Goal: Navigation & Orientation: Find specific page/section

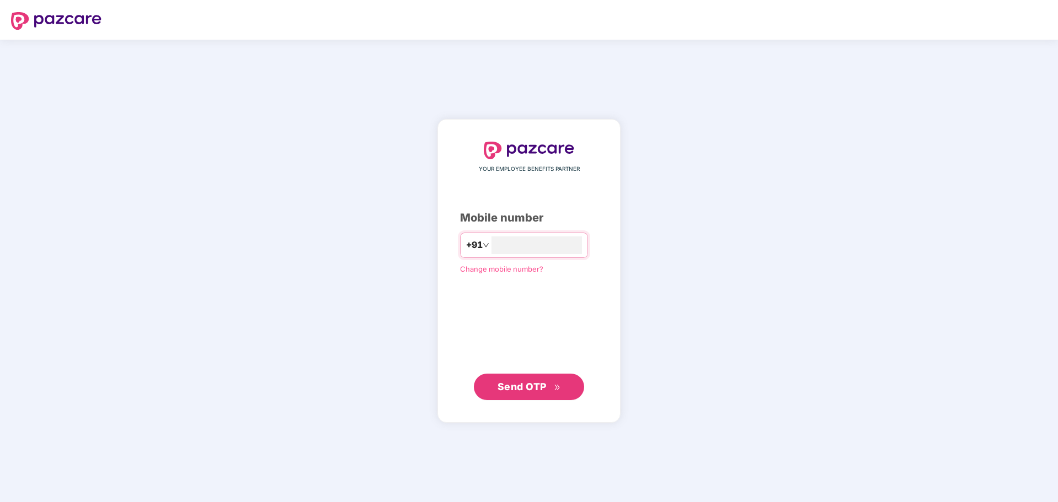
type input "**********"
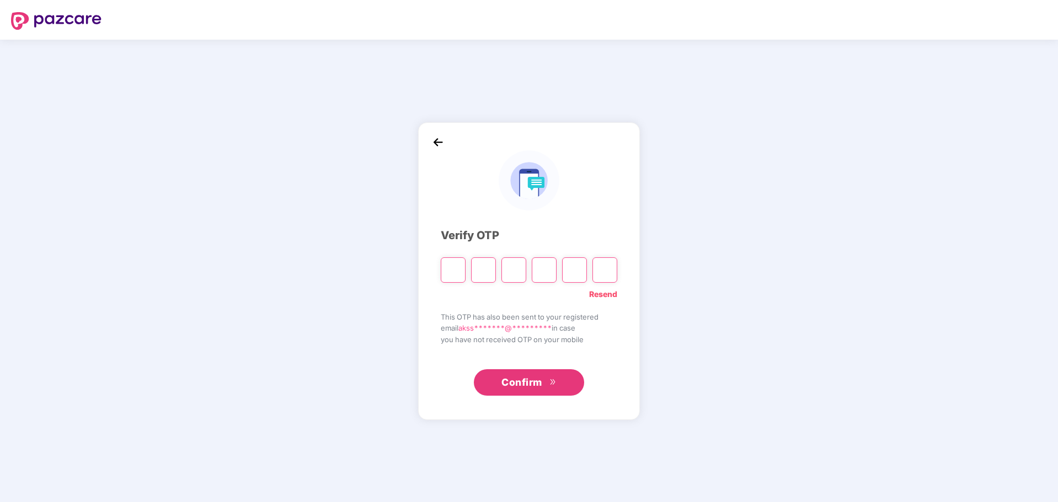
type input "*"
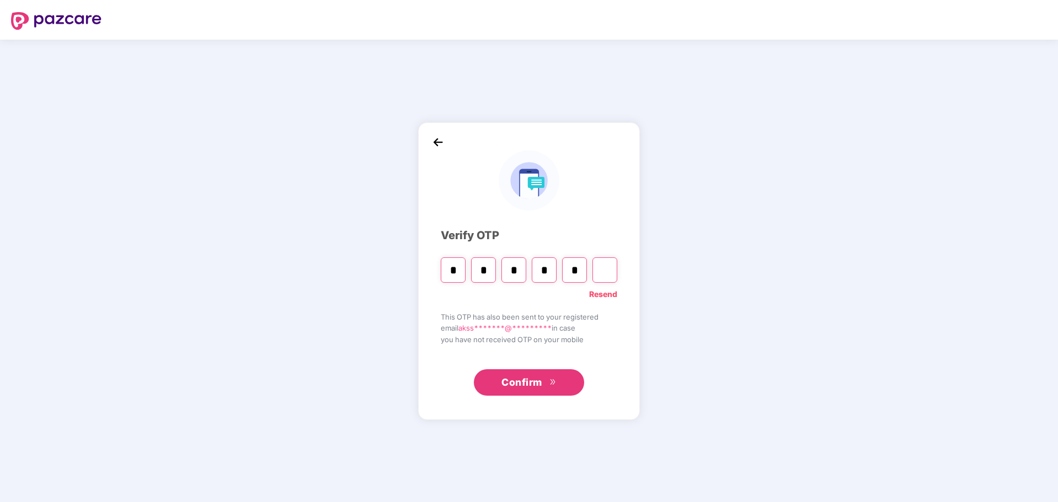
type input "*"
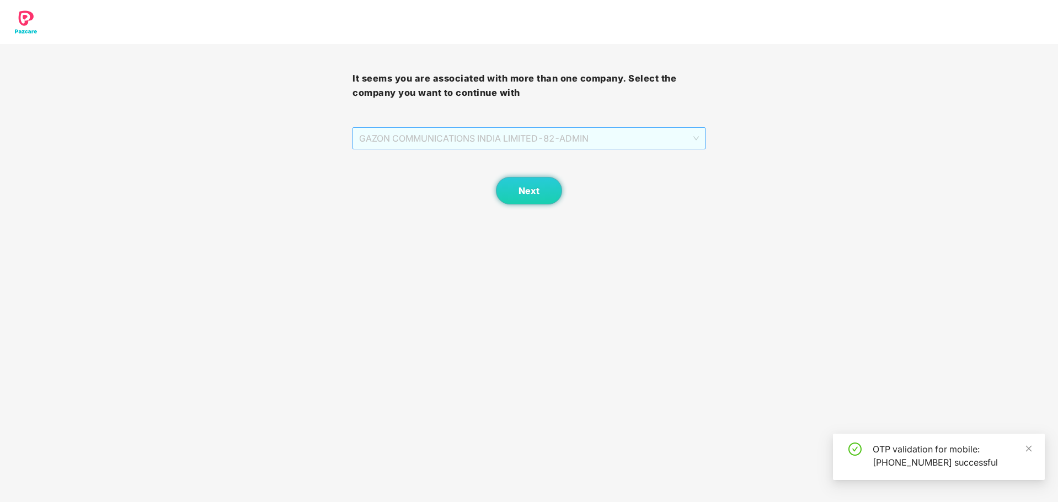
click at [660, 144] on span "GAZON COMMUNICATIONS INDIA LIMITED - 82 - ADMIN" at bounding box center [528, 138] width 339 height 21
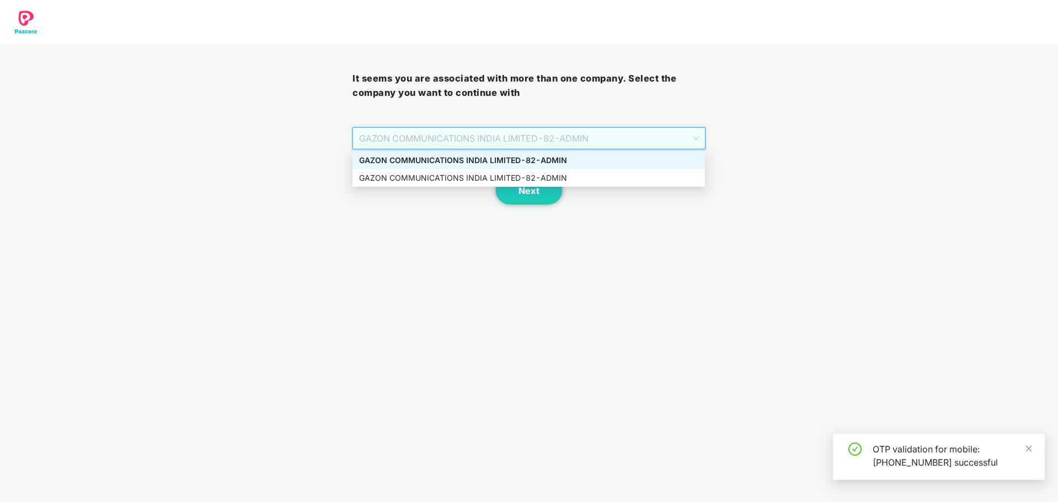
click at [660, 144] on span "GAZON COMMUNICATIONS INDIA LIMITED - 82 - ADMIN" at bounding box center [528, 138] width 339 height 21
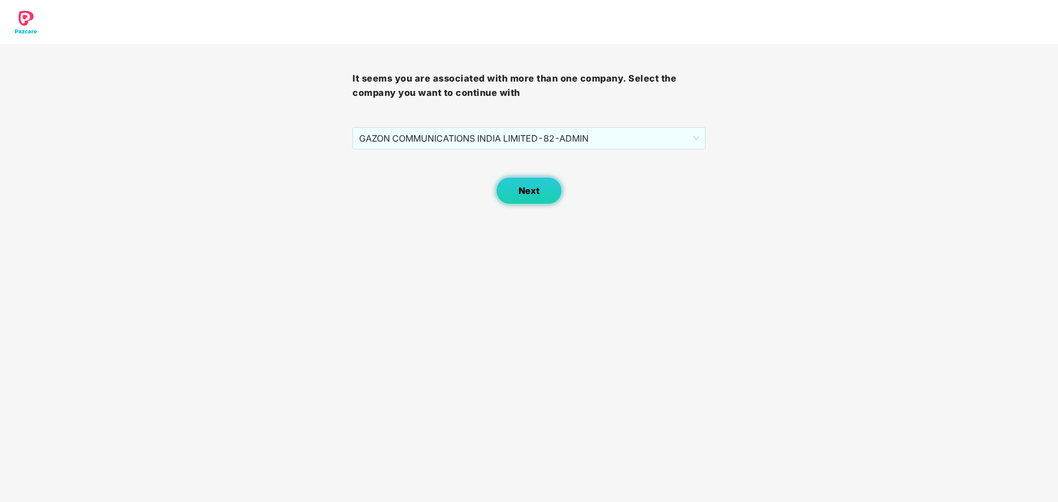
click at [525, 189] on span "Next" at bounding box center [528, 191] width 21 height 10
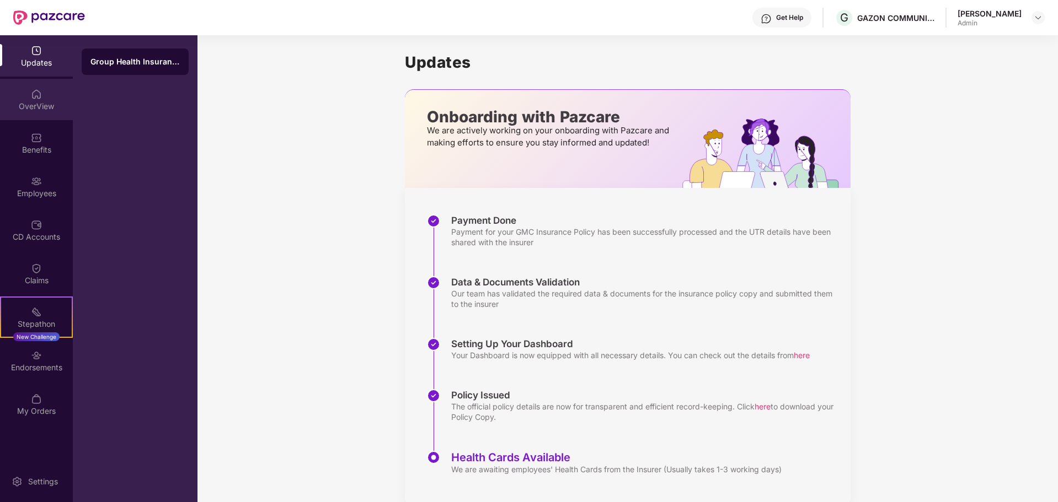
click at [41, 102] on div "OverView" at bounding box center [36, 106] width 73 height 11
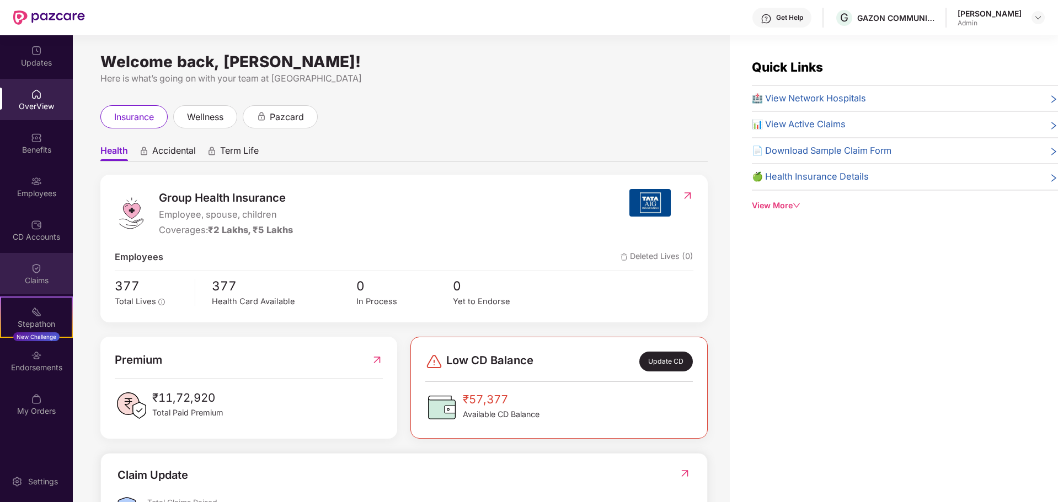
click at [42, 275] on div "Claims" at bounding box center [36, 280] width 73 height 11
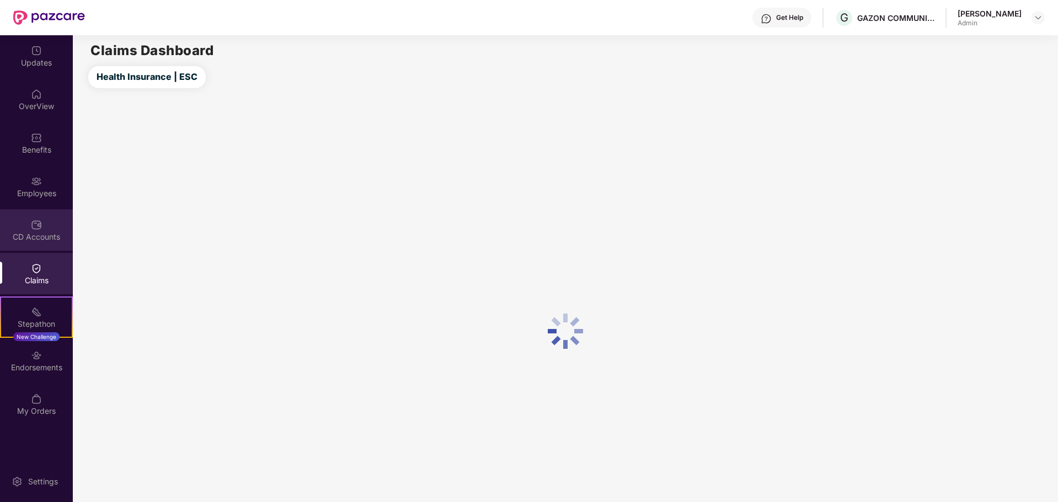
click at [40, 240] on div "CD Accounts" at bounding box center [36, 237] width 73 height 11
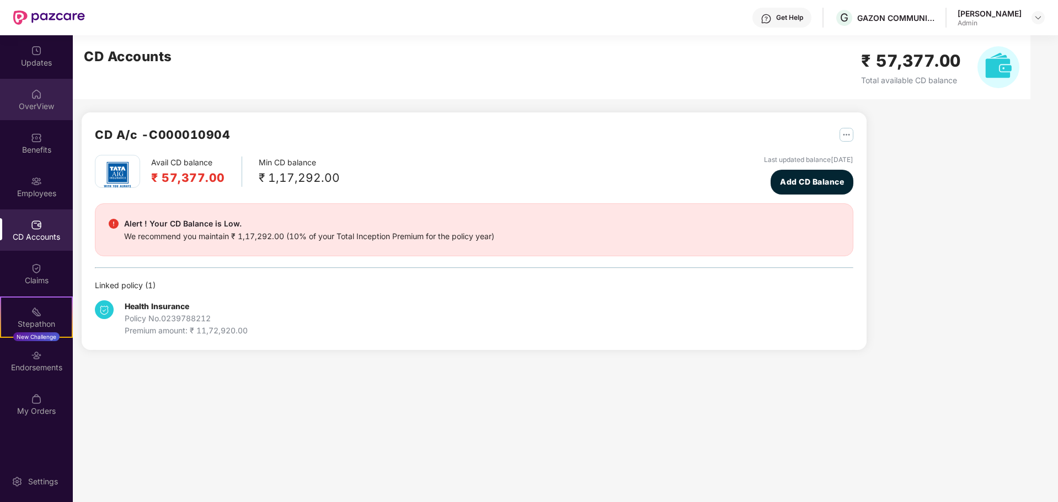
click at [50, 94] on div "OverView" at bounding box center [36, 99] width 73 height 41
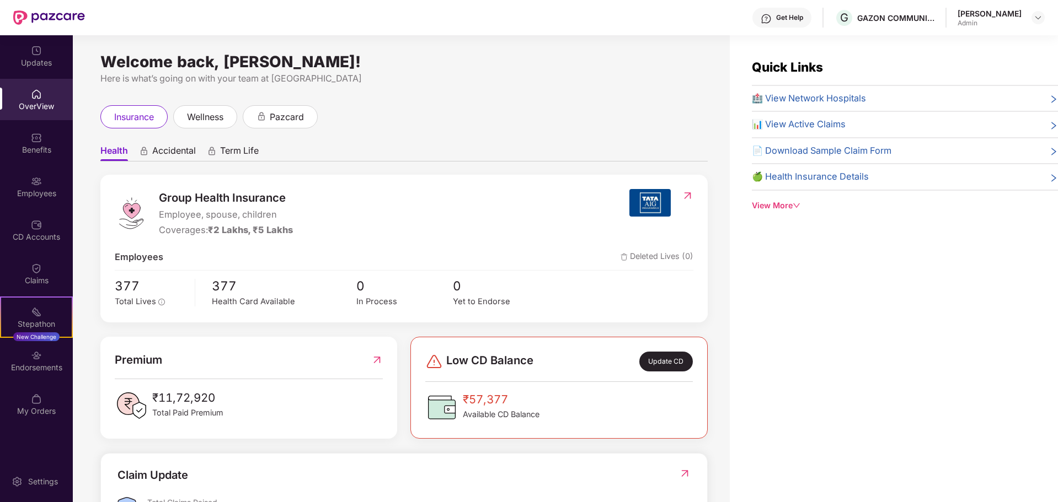
click at [426, 226] on div "Group Health Insurance Employee, spouse, children Coverages: ₹2 Lakhs, ₹5 Lakhs" at bounding box center [372, 213] width 514 height 48
